Goal: Transaction & Acquisition: Purchase product/service

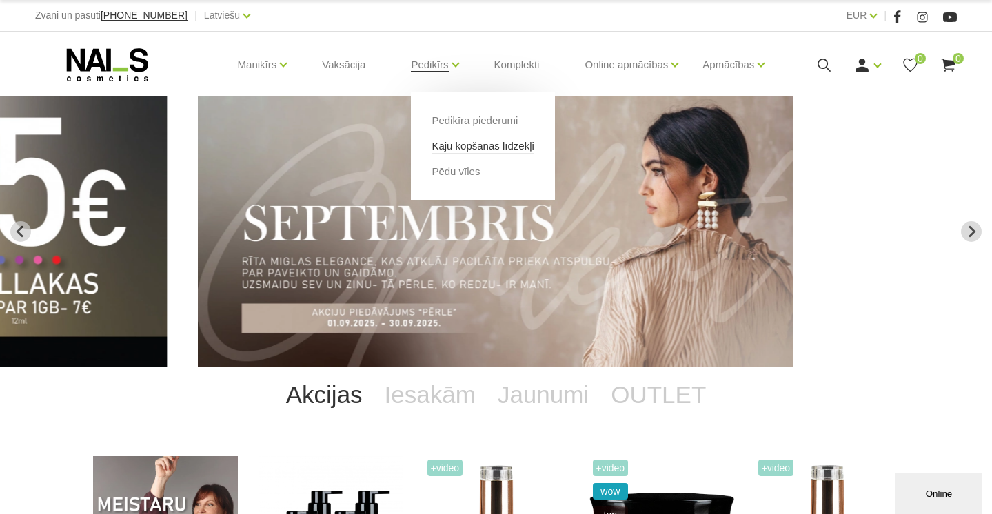
click at [499, 150] on link "Kāju kopšanas līdzekļi" at bounding box center [483, 146] width 102 height 15
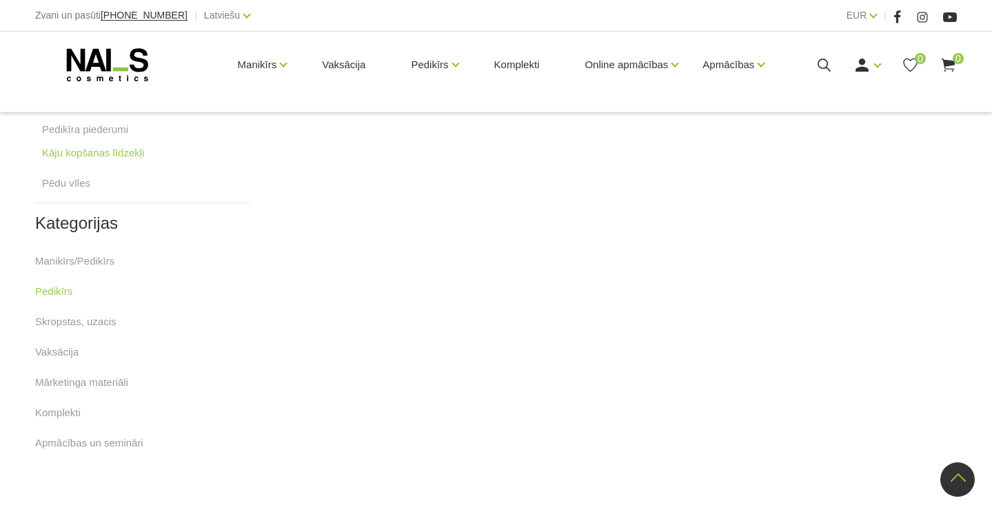
scroll to position [208, 0]
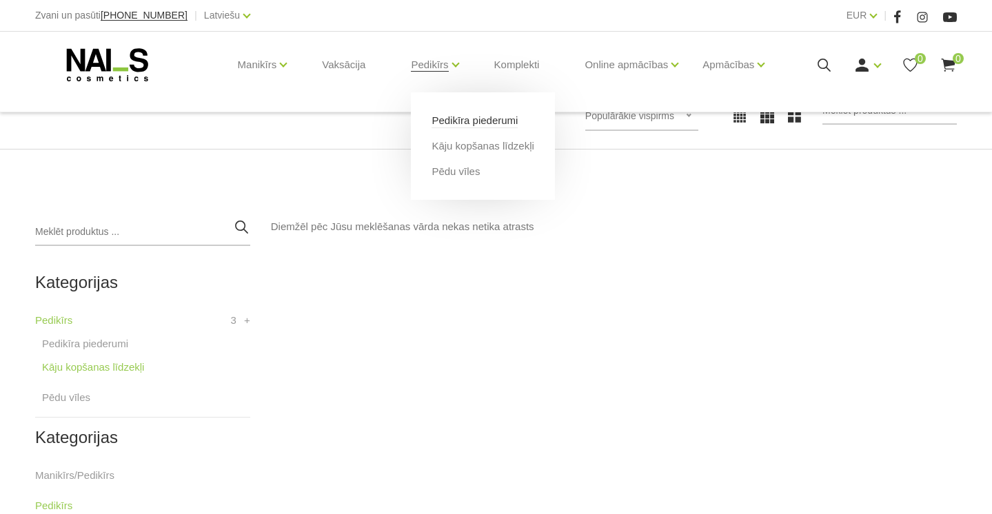
click at [494, 119] on link "Pedikīra piederumi" at bounding box center [475, 120] width 86 height 15
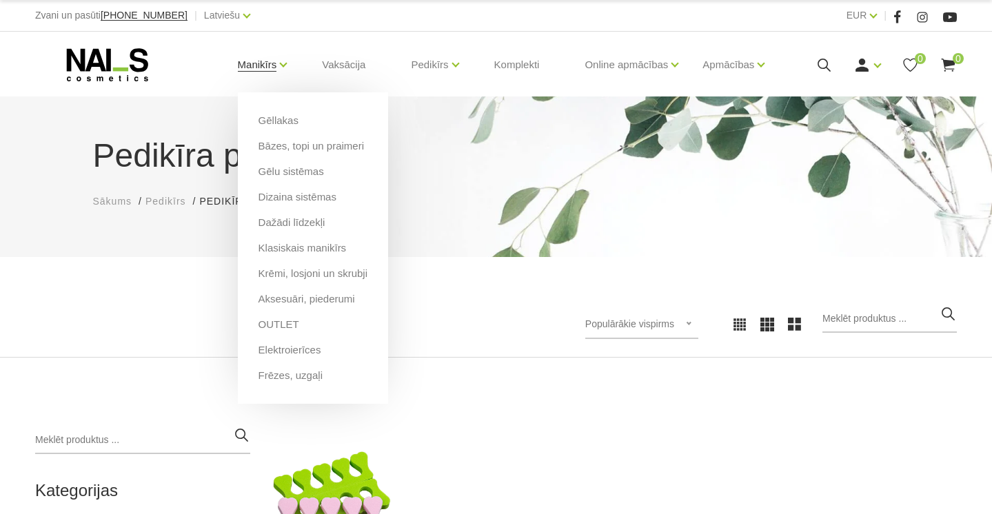
click at [277, 63] on link "Manikīrs" at bounding box center [257, 64] width 39 height 55
click at [306, 144] on link "Bāzes, topi un praimeri" at bounding box center [311, 146] width 105 height 15
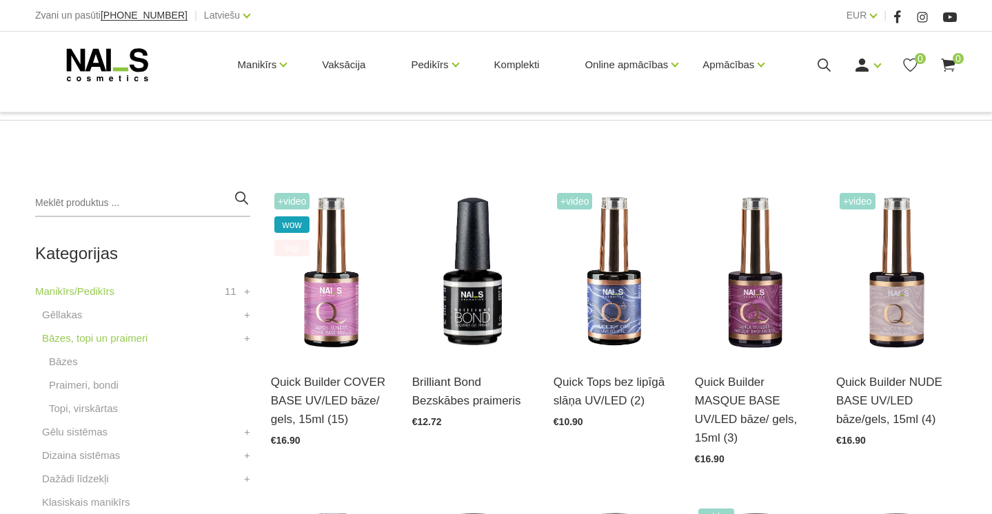
scroll to position [233, 0]
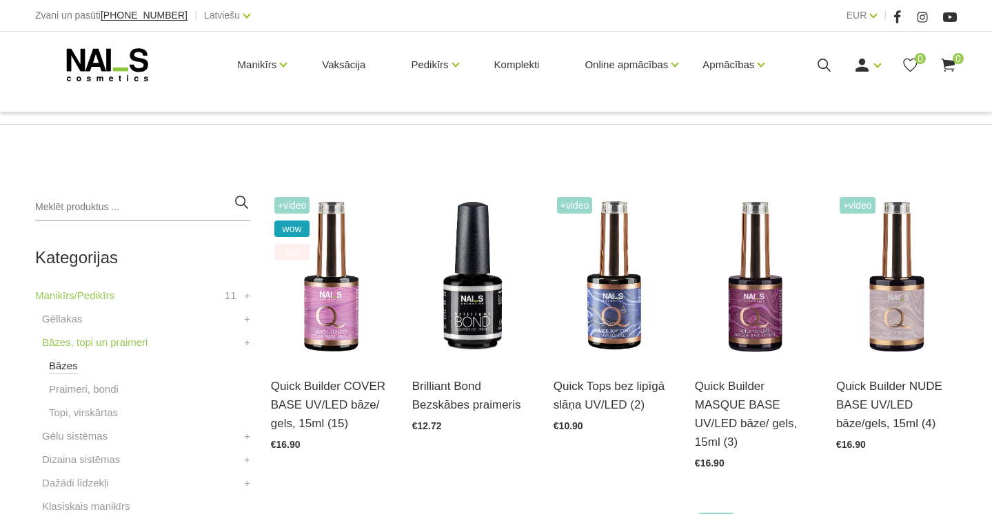
click at [65, 368] on link "Bāzes" at bounding box center [63, 366] width 29 height 17
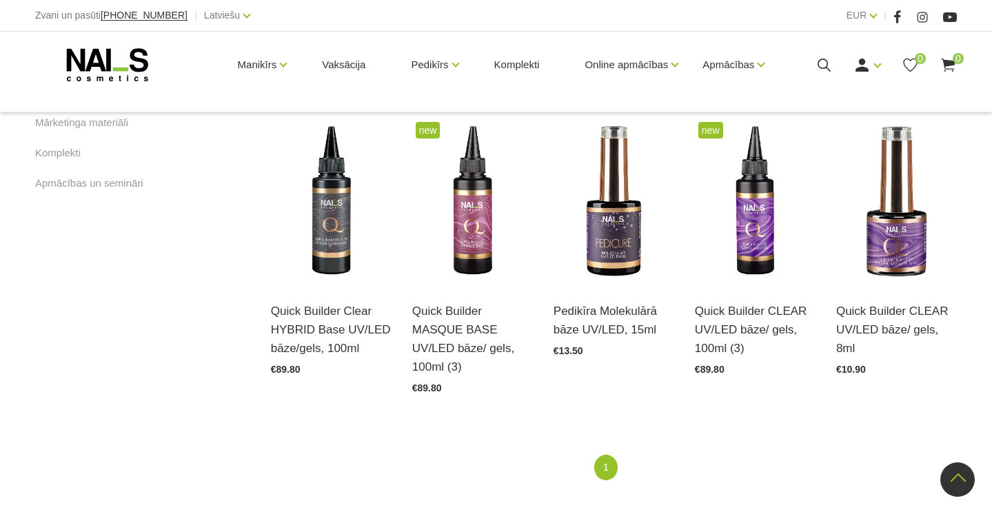
scroll to position [949, 0]
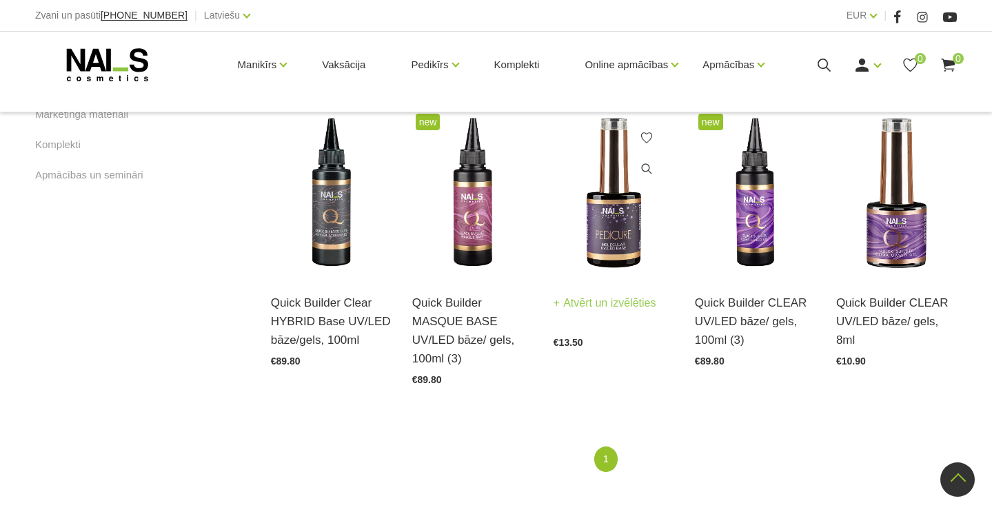
click at [593, 262] on img at bounding box center [614, 193] width 121 height 166
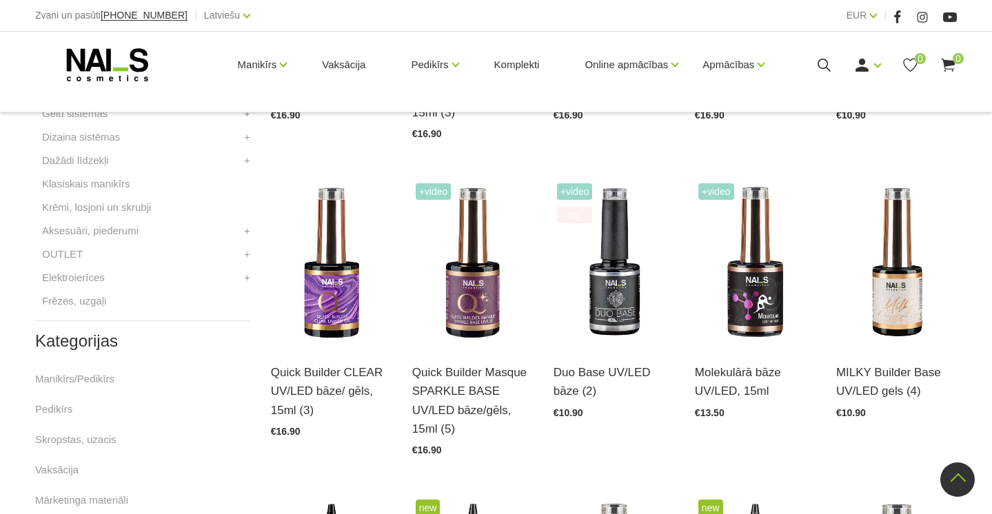
scroll to position [549, 0]
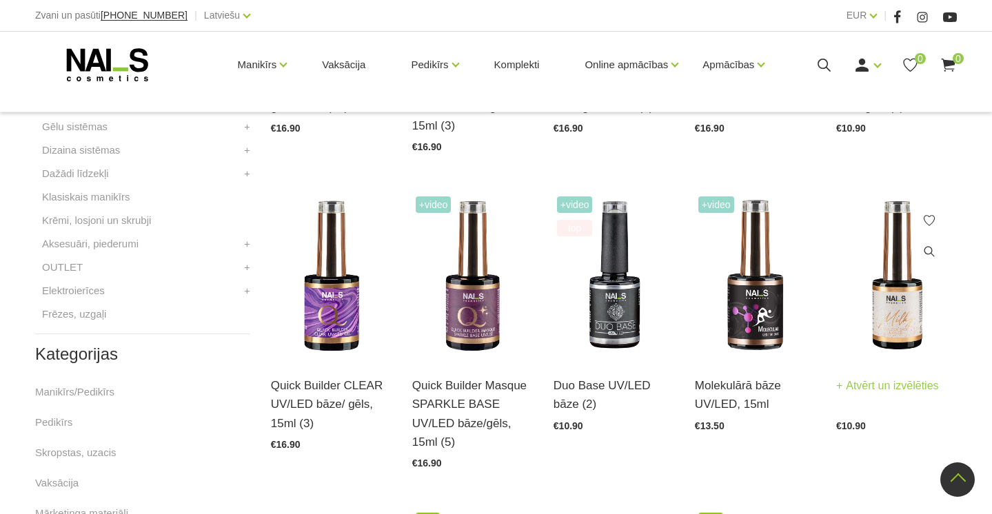
click at [909, 381] on link "Atvērt un izvēlēties" at bounding box center [887, 385] width 103 height 19
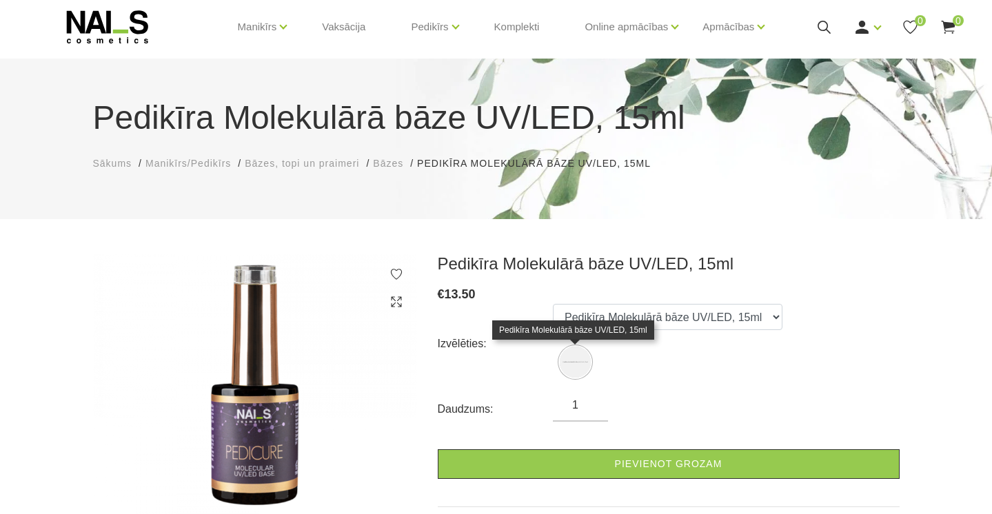
scroll to position [28, 0]
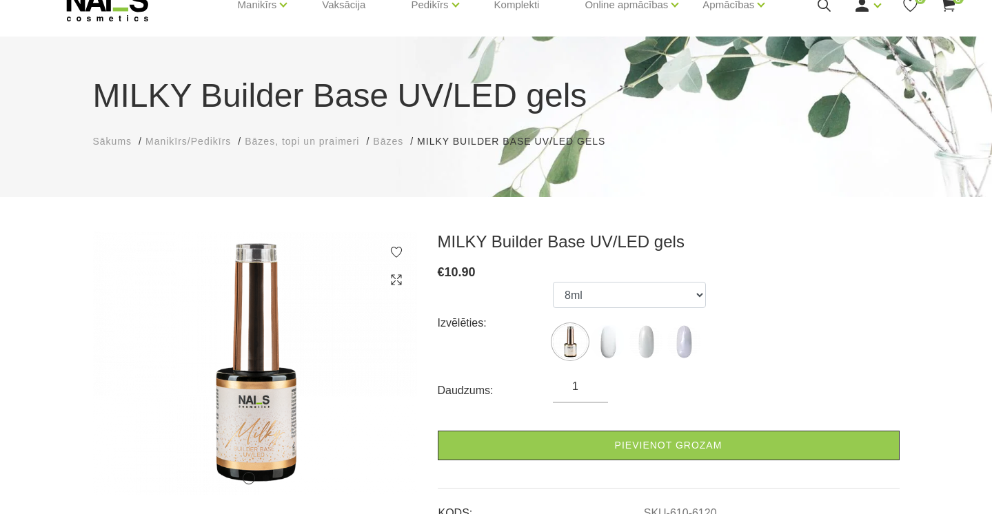
scroll to position [92, 0]
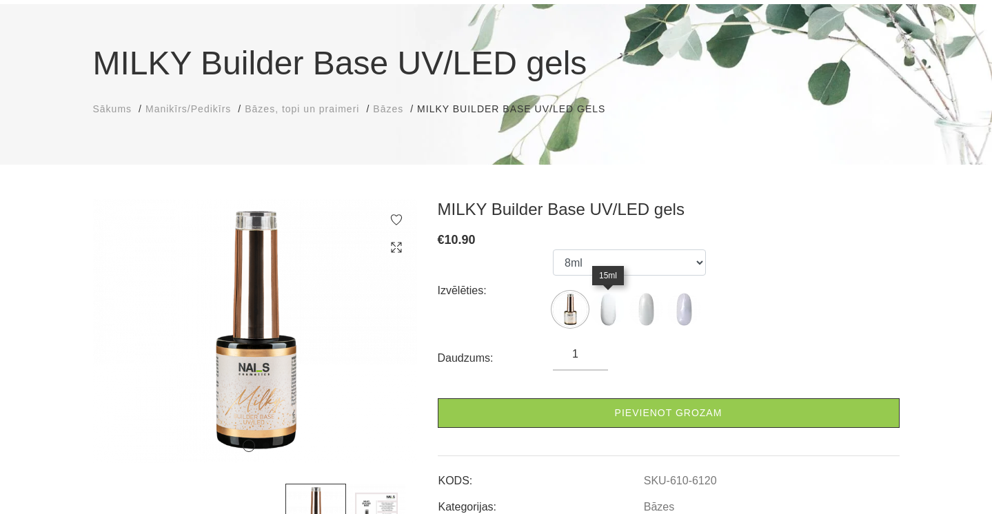
click at [608, 306] on img at bounding box center [608, 309] width 34 height 34
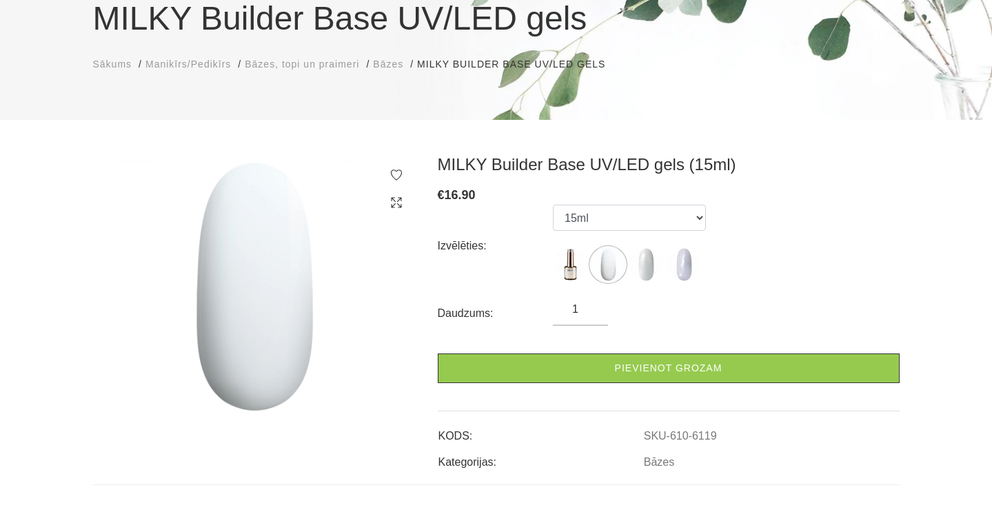
scroll to position [156, 0]
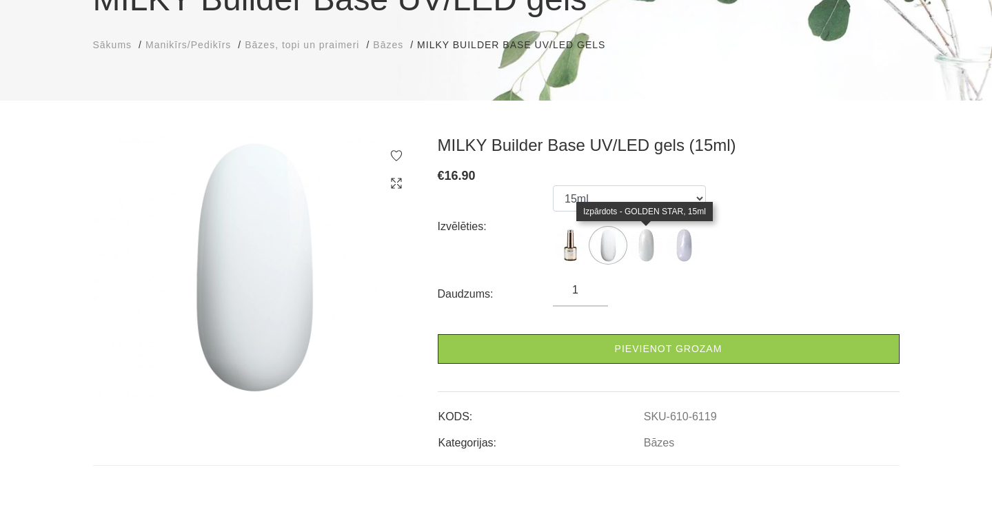
click at [642, 245] on img at bounding box center [646, 245] width 34 height 34
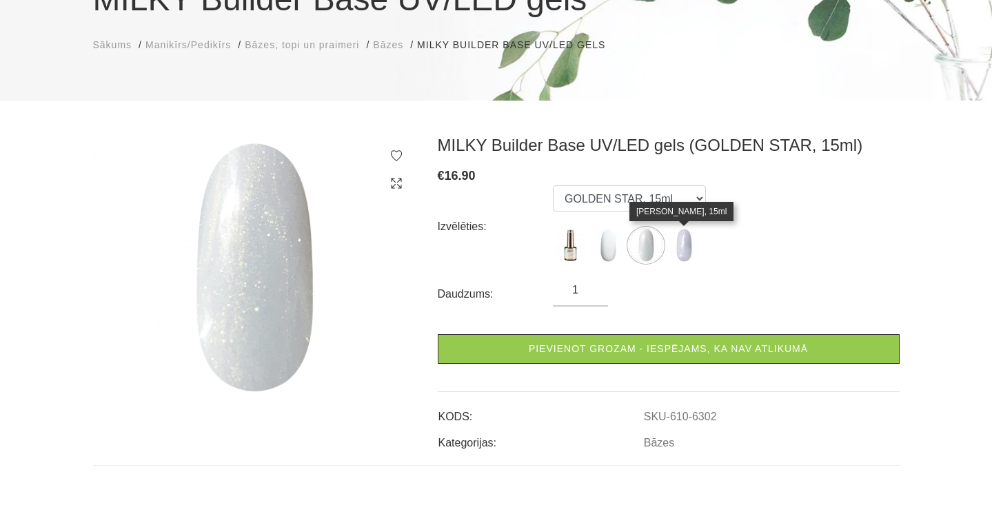
click at [678, 248] on img at bounding box center [684, 245] width 34 height 34
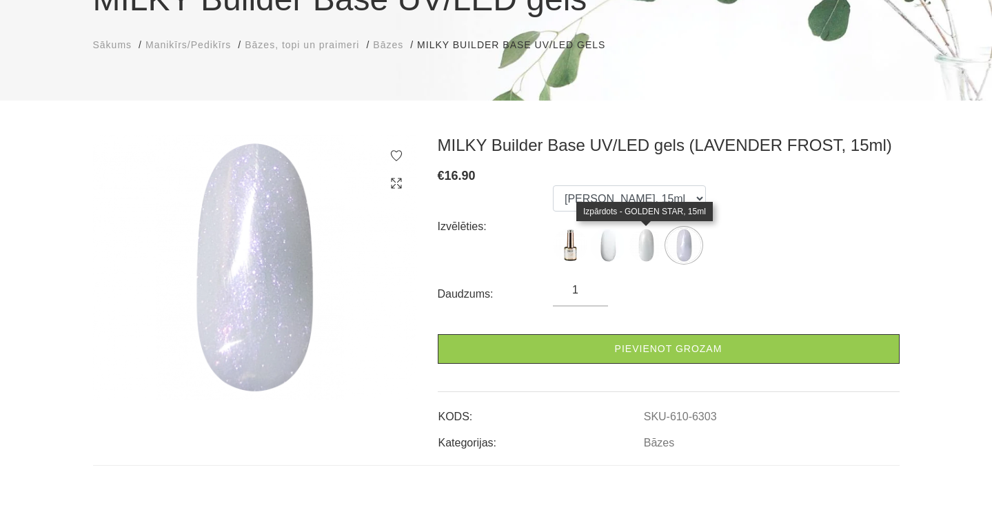
click at [645, 249] on img at bounding box center [646, 245] width 34 height 34
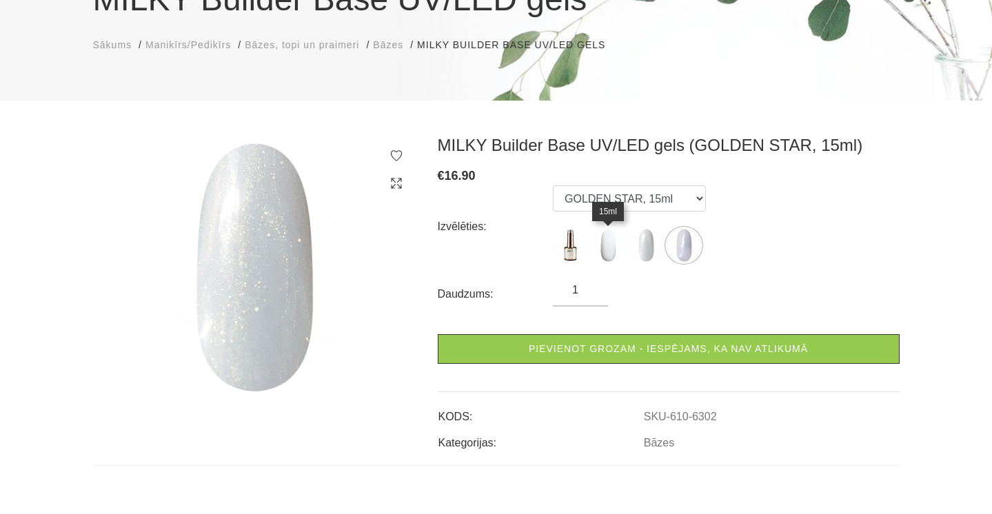
click at [603, 249] on img at bounding box center [608, 245] width 34 height 34
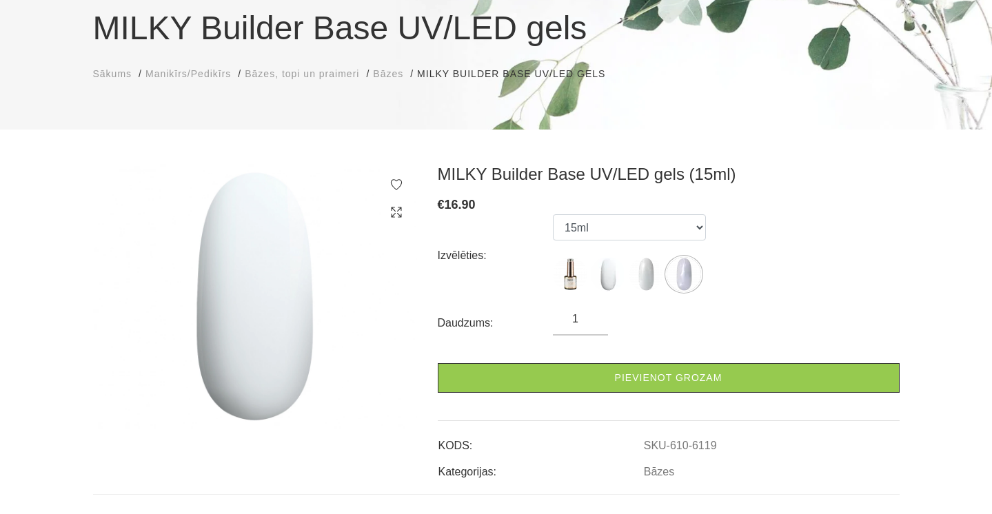
scroll to position [103, 0]
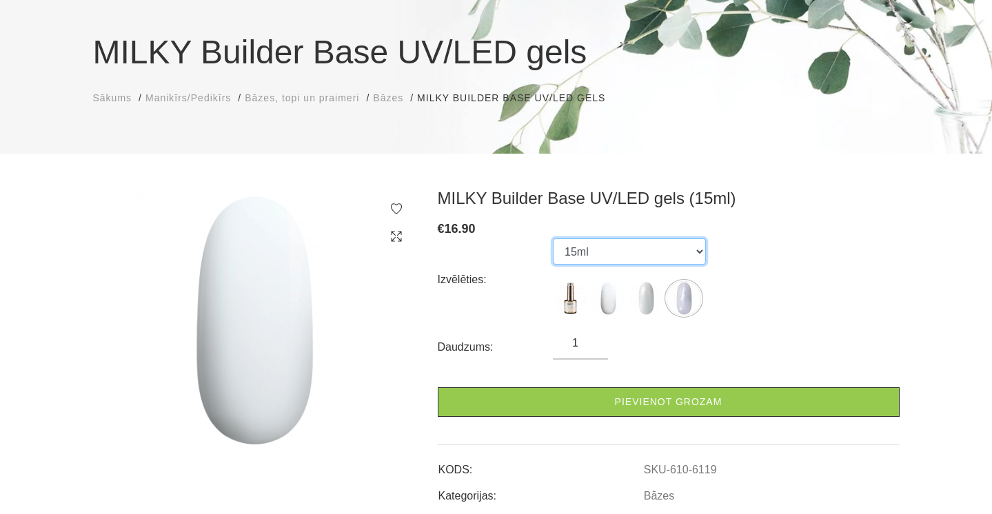
select select "6120"
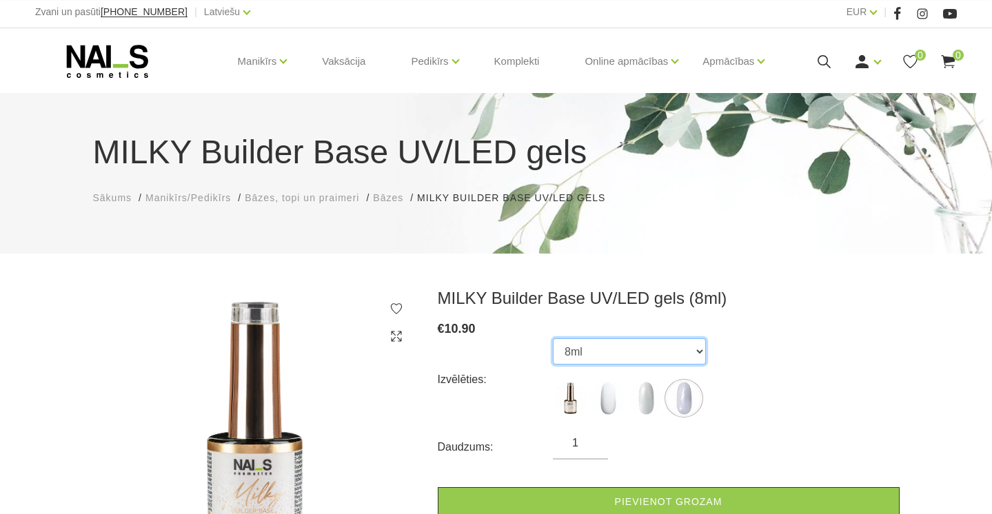
scroll to position [0, 0]
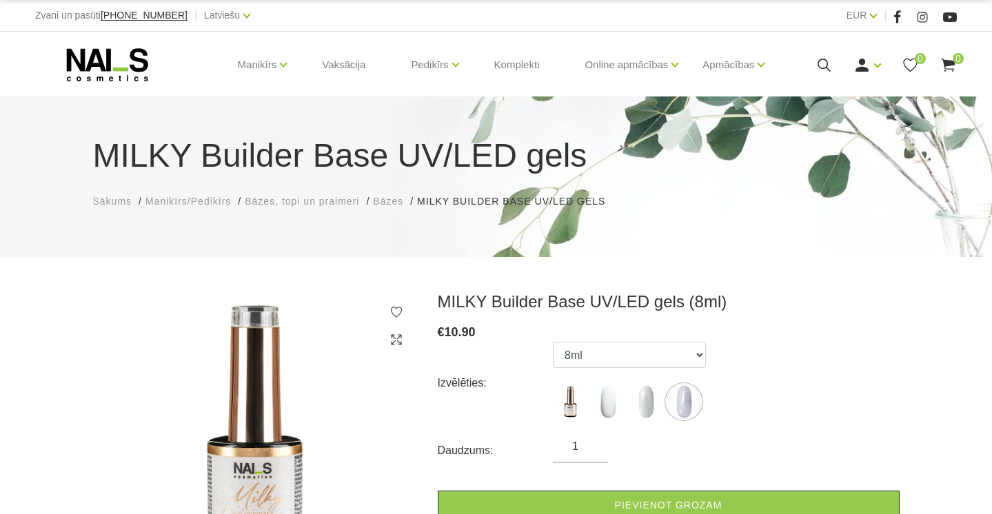
click at [137, 74] on div "Manikīrs Gēllakas Bāzes, topi un praimeri Gēlu sistēmas Dizaina sistēmas Dažādi…" at bounding box center [496, 65] width 922 height 66
click at [137, 77] on use at bounding box center [107, 64] width 81 height 33
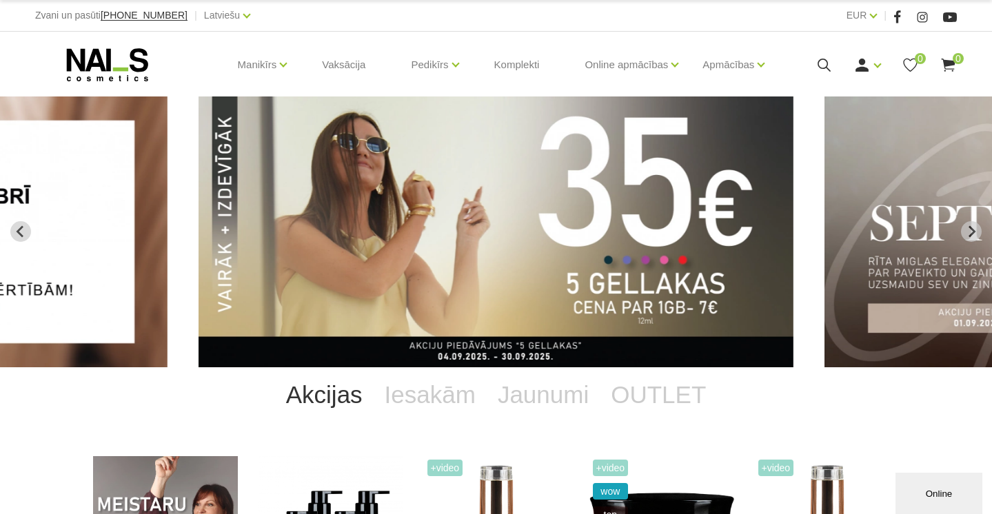
click at [560, 250] on img "2 of 13" at bounding box center [496, 232] width 595 height 271
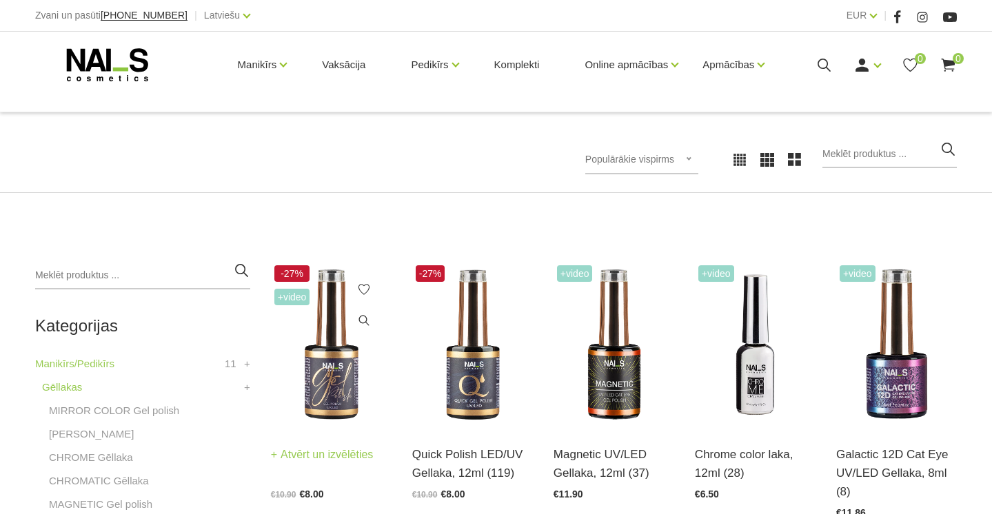
scroll to position [170, 0]
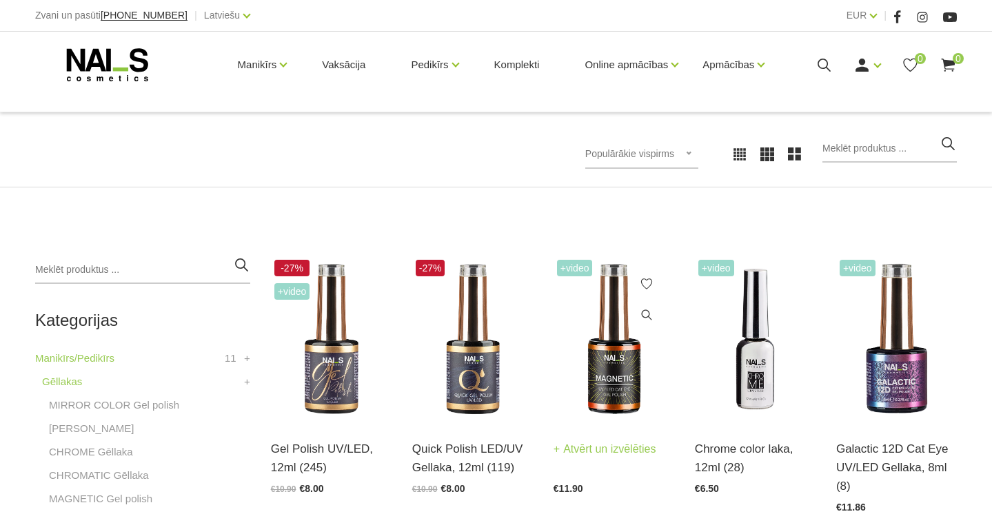
click at [612, 346] on img at bounding box center [614, 339] width 121 height 166
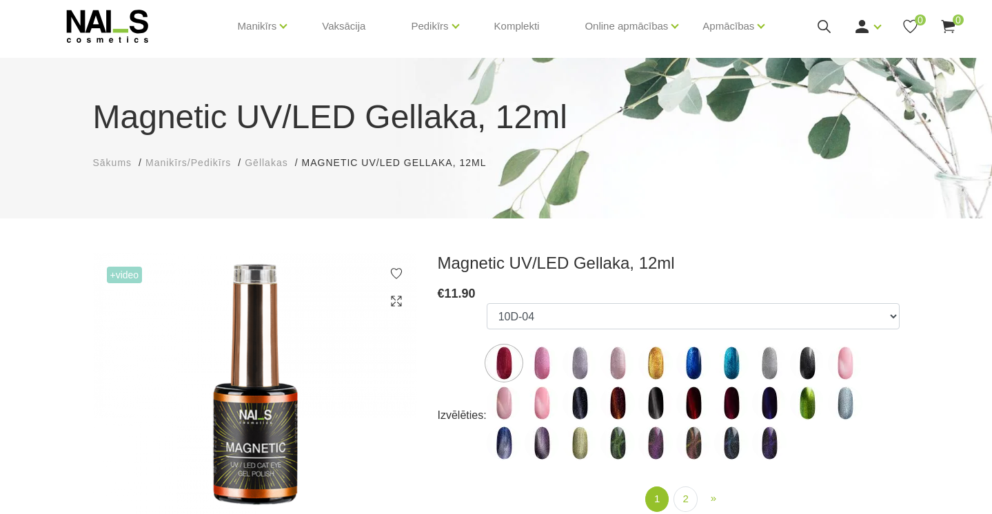
scroll to position [78, 0]
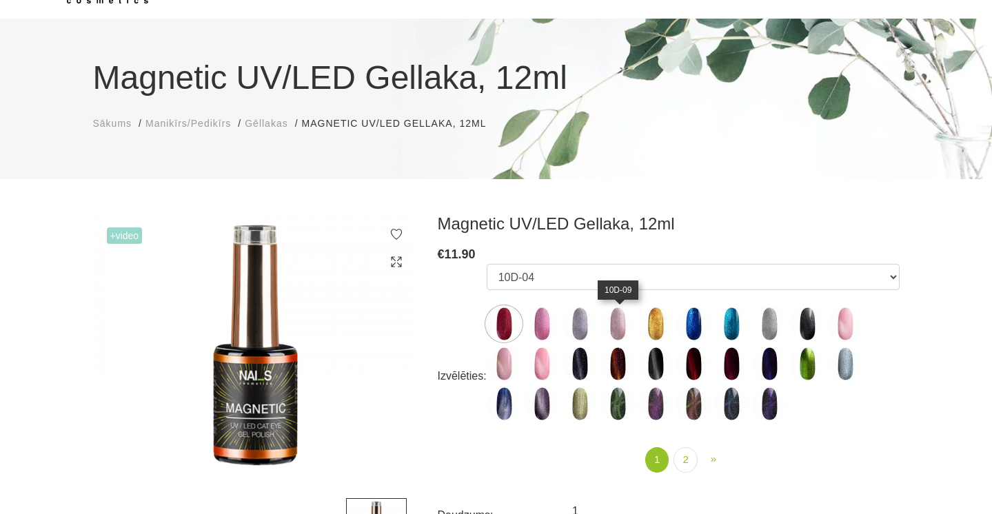
click at [622, 327] on img at bounding box center [617, 324] width 34 height 34
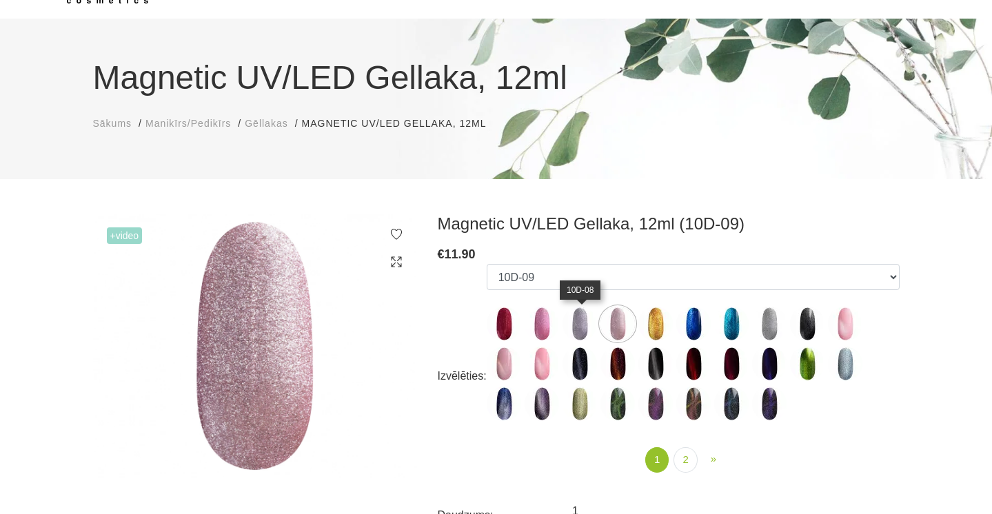
click at [580, 332] on img at bounding box center [580, 324] width 34 height 34
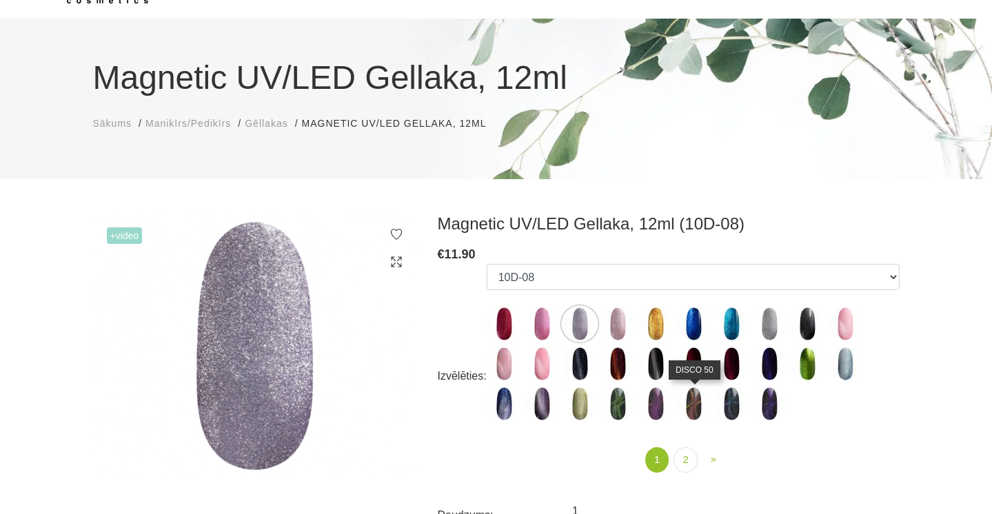
click at [688, 405] on img at bounding box center [693, 404] width 34 height 34
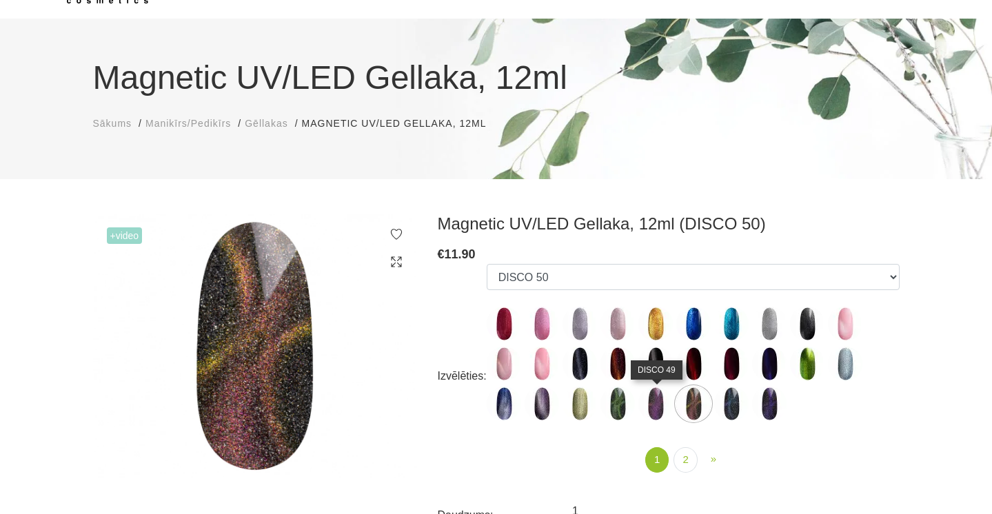
click at [668, 413] on img at bounding box center [655, 404] width 34 height 34
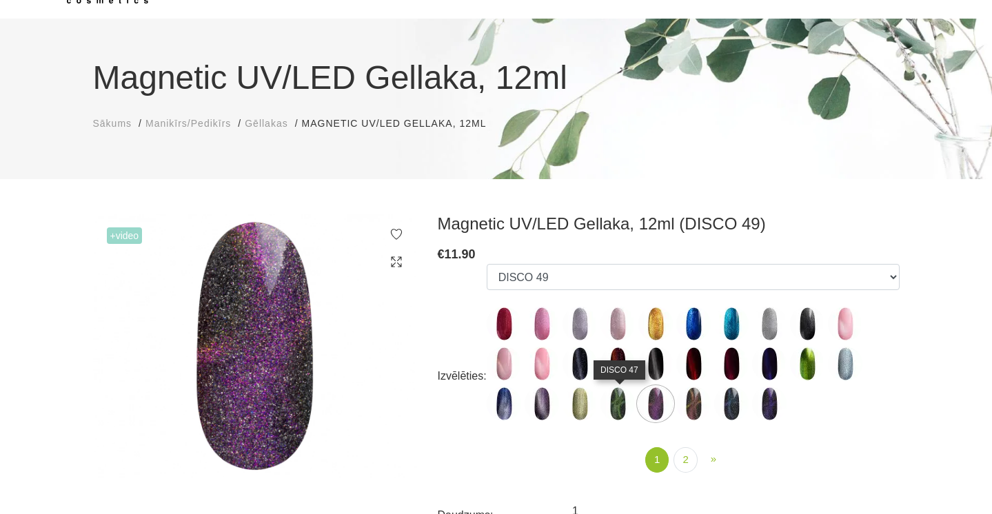
click at [616, 402] on img at bounding box center [617, 404] width 34 height 34
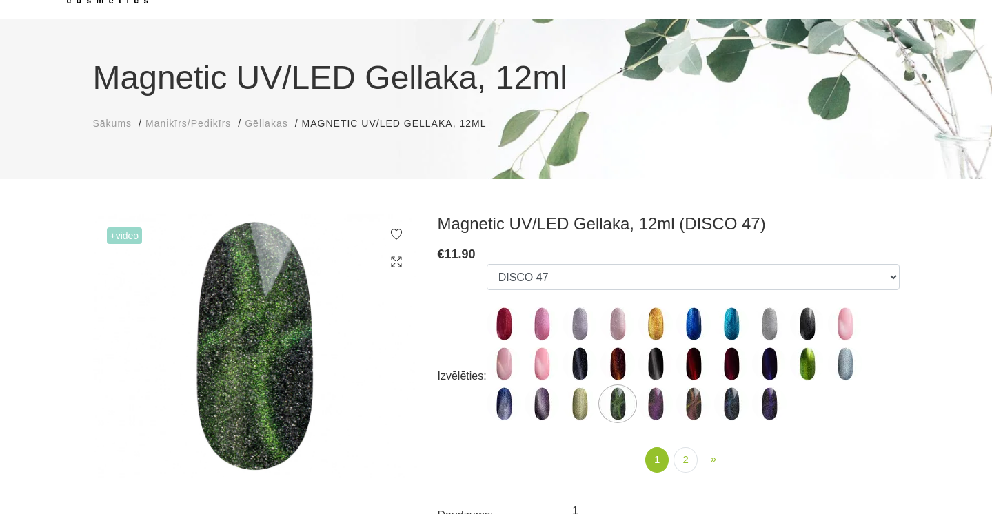
click at [558, 404] on img at bounding box center [542, 404] width 34 height 34
select select "4607"
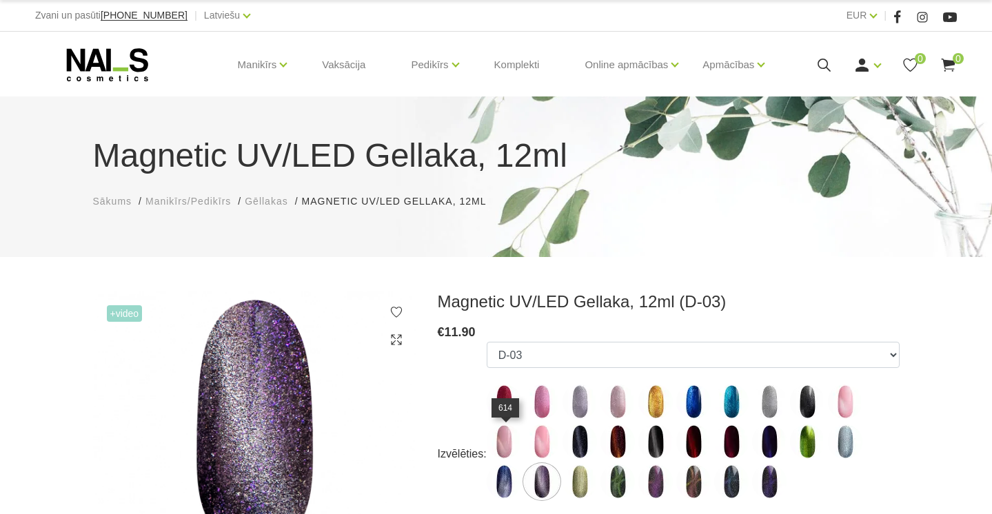
scroll to position [0, 0]
click at [128, 82] on icon at bounding box center [107, 65] width 145 height 34
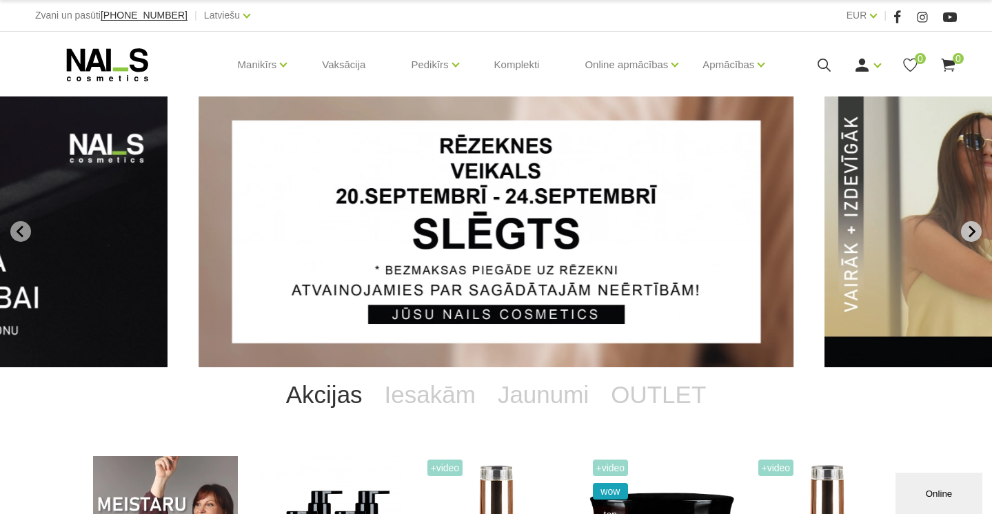
click at [976, 226] on icon "Next slide" at bounding box center [971, 231] width 12 height 12
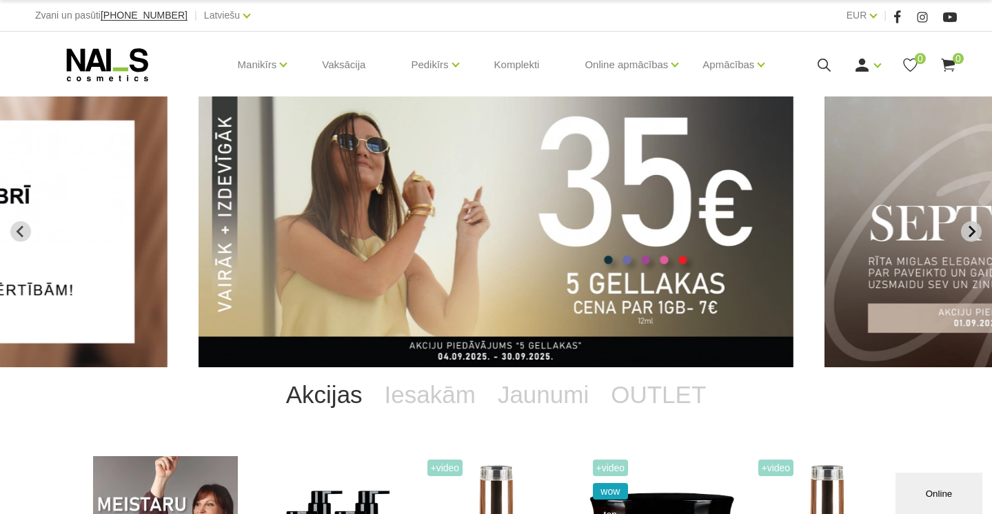
click at [976, 236] on icon "Next slide" at bounding box center [971, 231] width 12 height 12
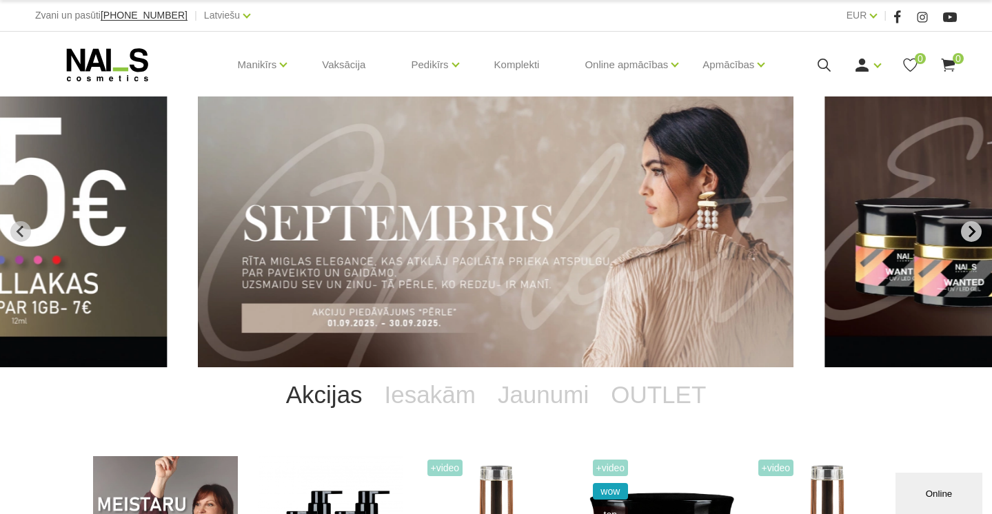
click at [976, 236] on icon "Next slide" at bounding box center [971, 231] width 12 height 12
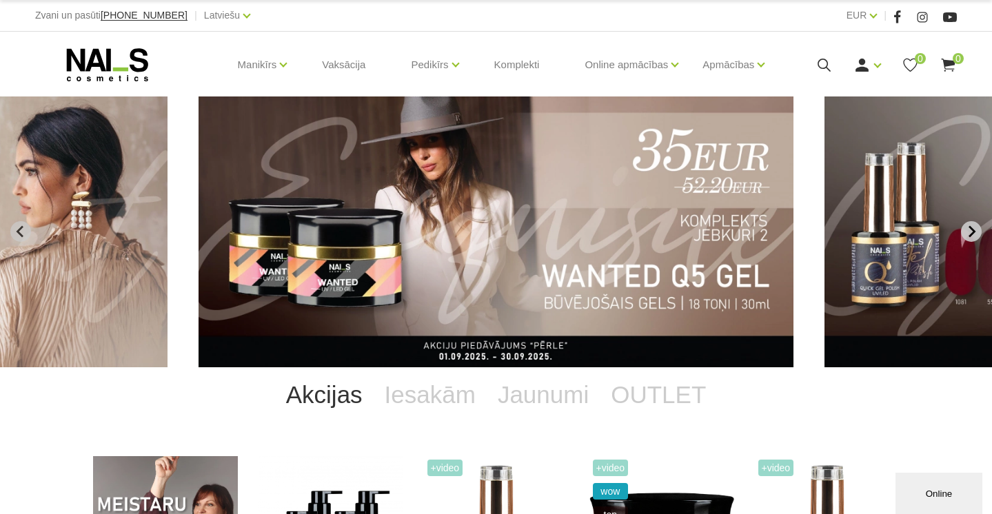
click at [976, 236] on icon "Next slide" at bounding box center [971, 231] width 12 height 12
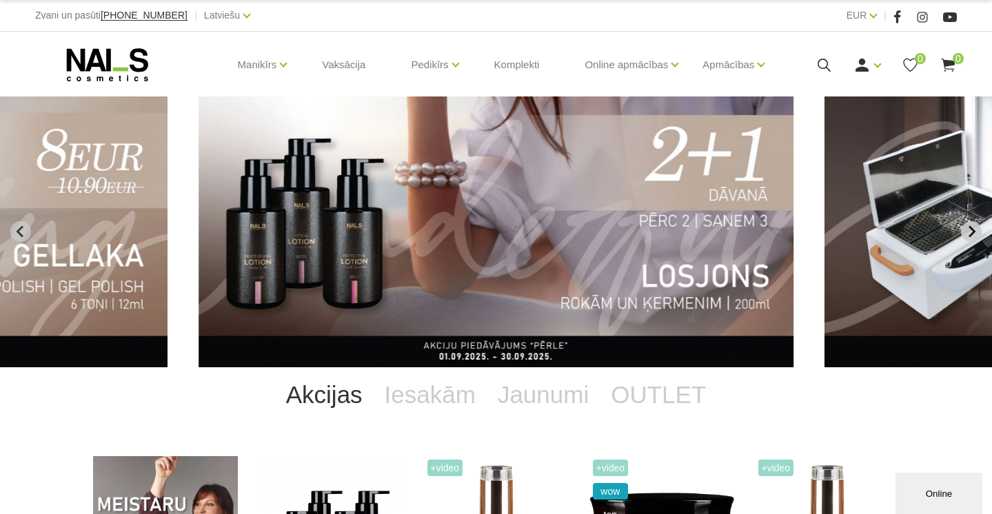
click at [976, 235] on icon "Next slide" at bounding box center [971, 231] width 12 height 12
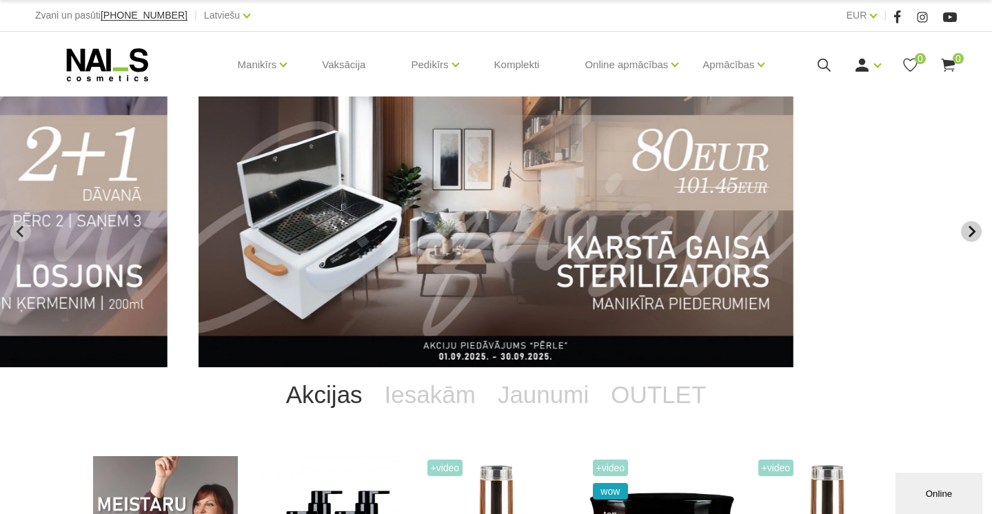
click at [976, 235] on icon "Next slide" at bounding box center [971, 231] width 12 height 12
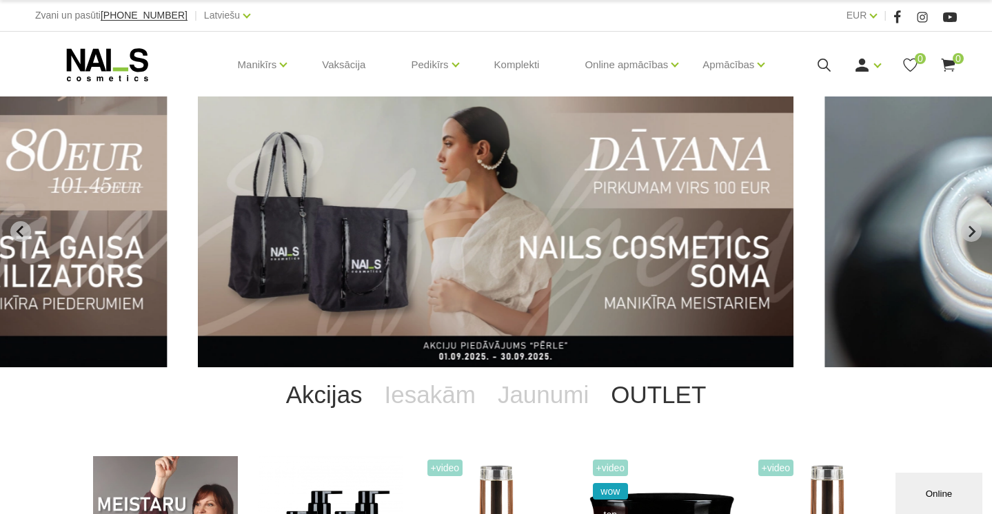
click at [638, 389] on link "OUTLET" at bounding box center [658, 394] width 117 height 55
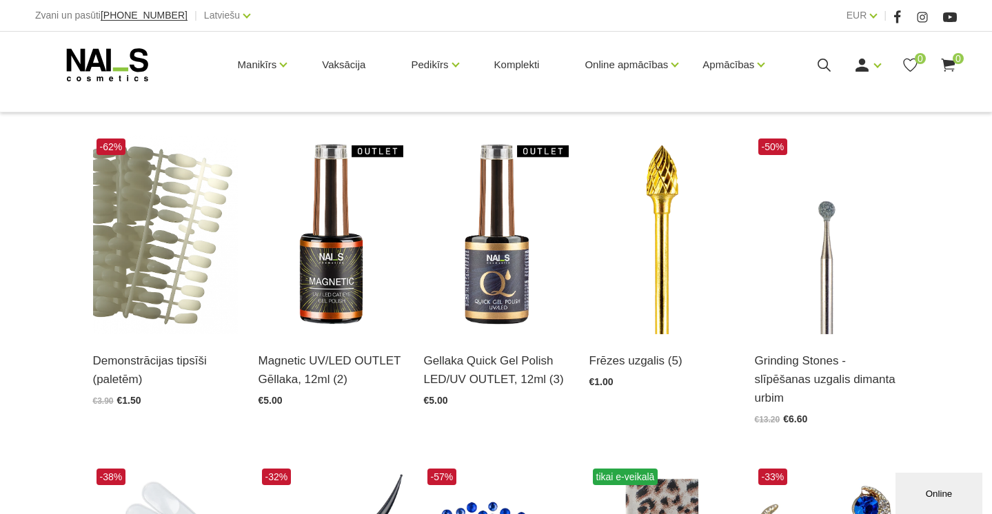
scroll to position [332, 0]
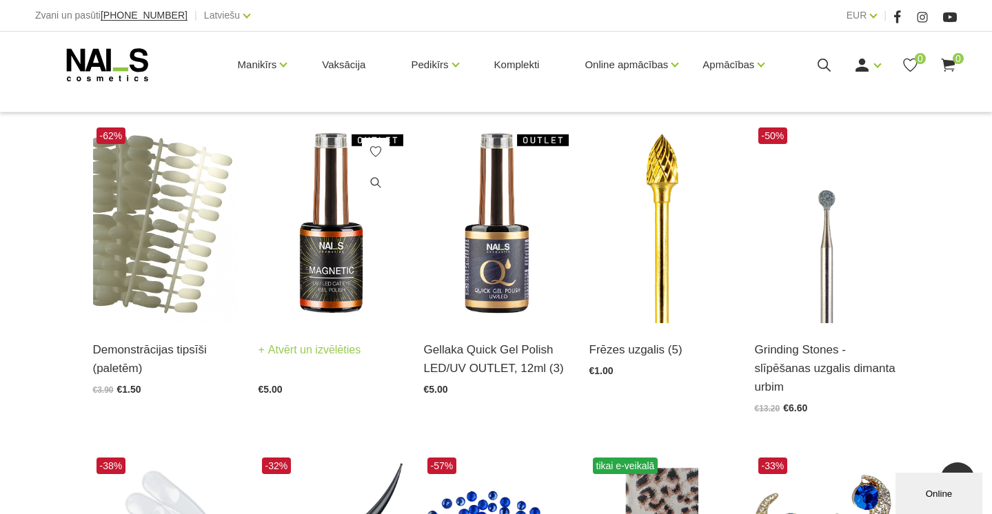
click at [316, 279] on img at bounding box center [331, 223] width 145 height 199
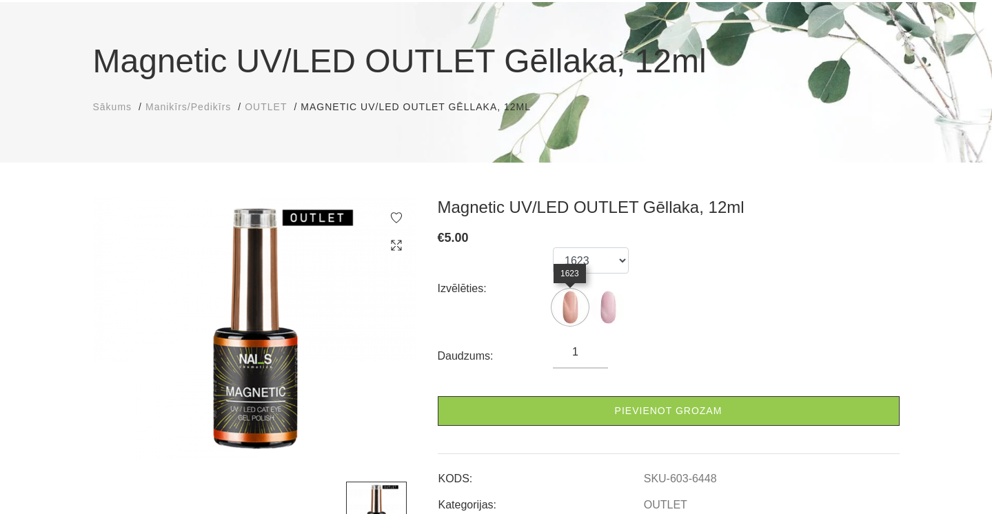
scroll to position [124, 0]
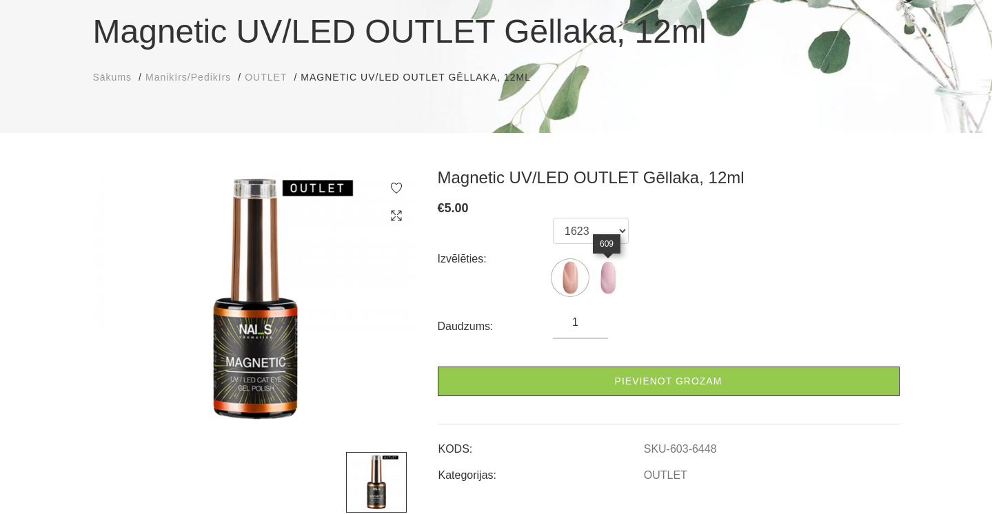
click at [607, 283] on img at bounding box center [608, 278] width 34 height 34
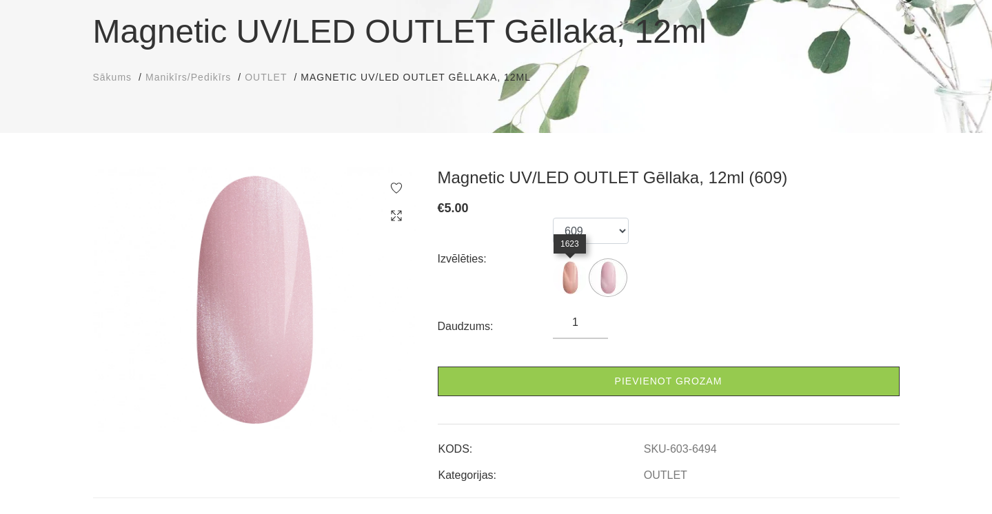
click at [576, 285] on img at bounding box center [570, 278] width 34 height 34
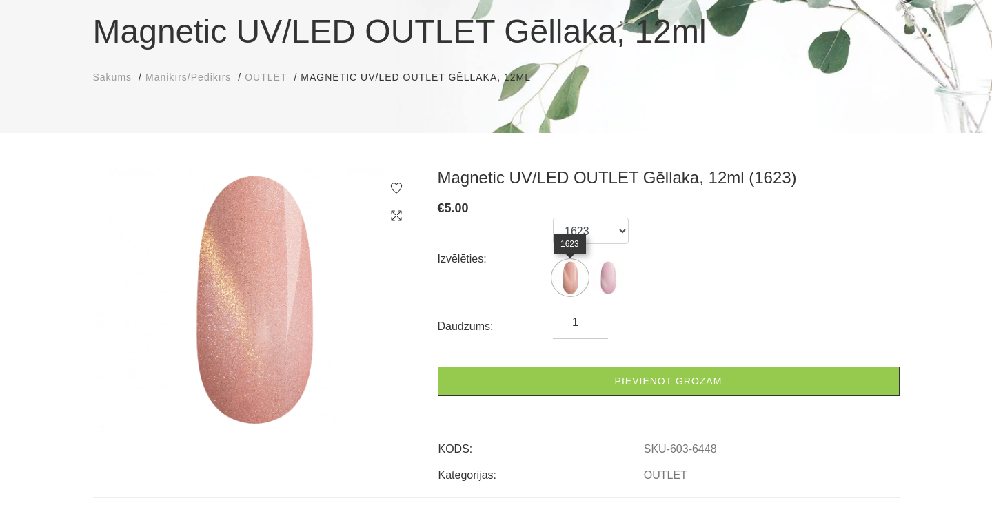
click at [569, 291] on img at bounding box center [570, 278] width 34 height 34
click at [602, 282] on img at bounding box center [608, 278] width 34 height 34
select select "6494"
